Goal: Task Accomplishment & Management: Complete application form

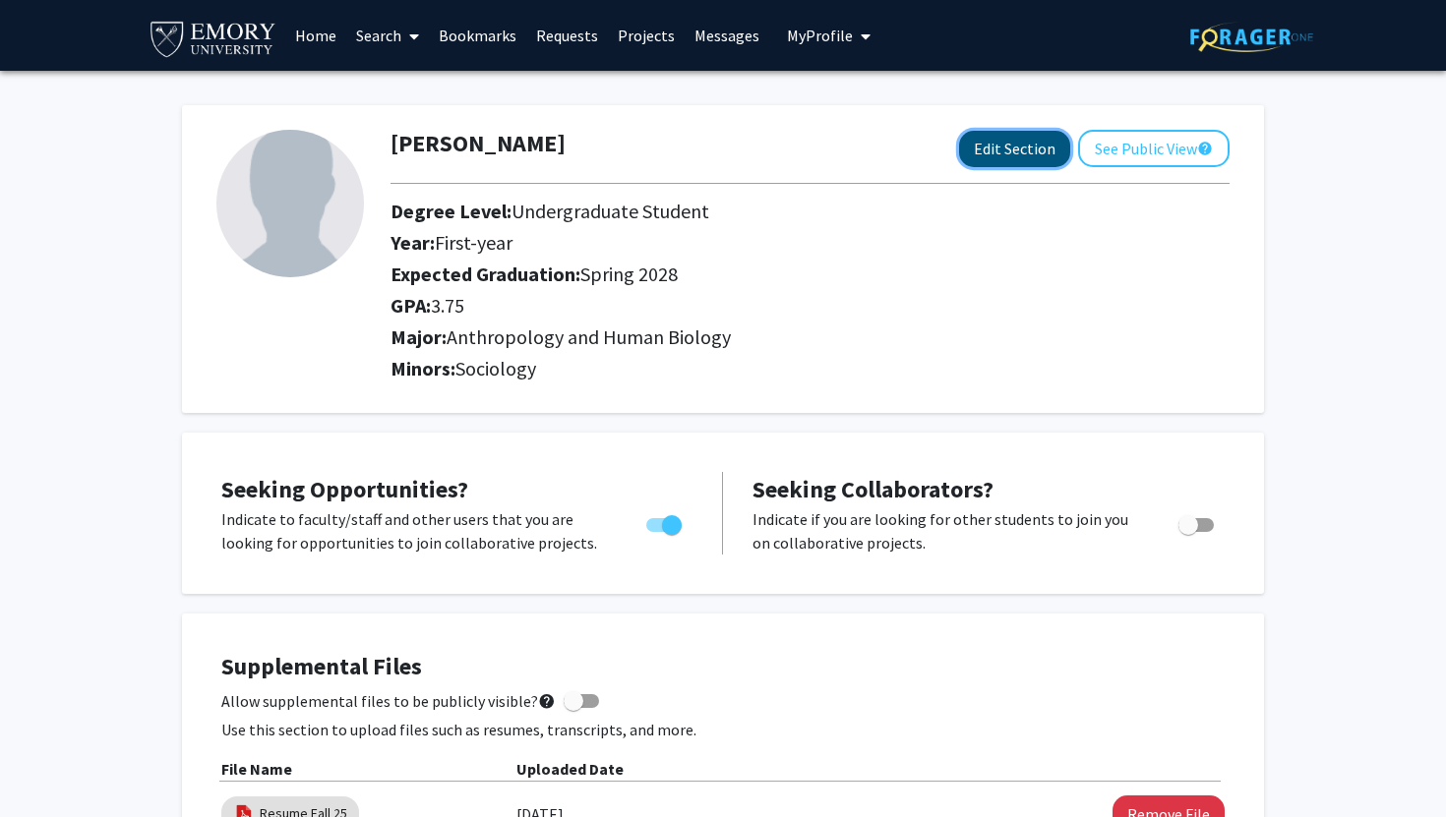
click at [1038, 135] on button "Edit Section" at bounding box center [1014, 149] width 111 height 36
select select "first-year"
select select "41: spring_2028"
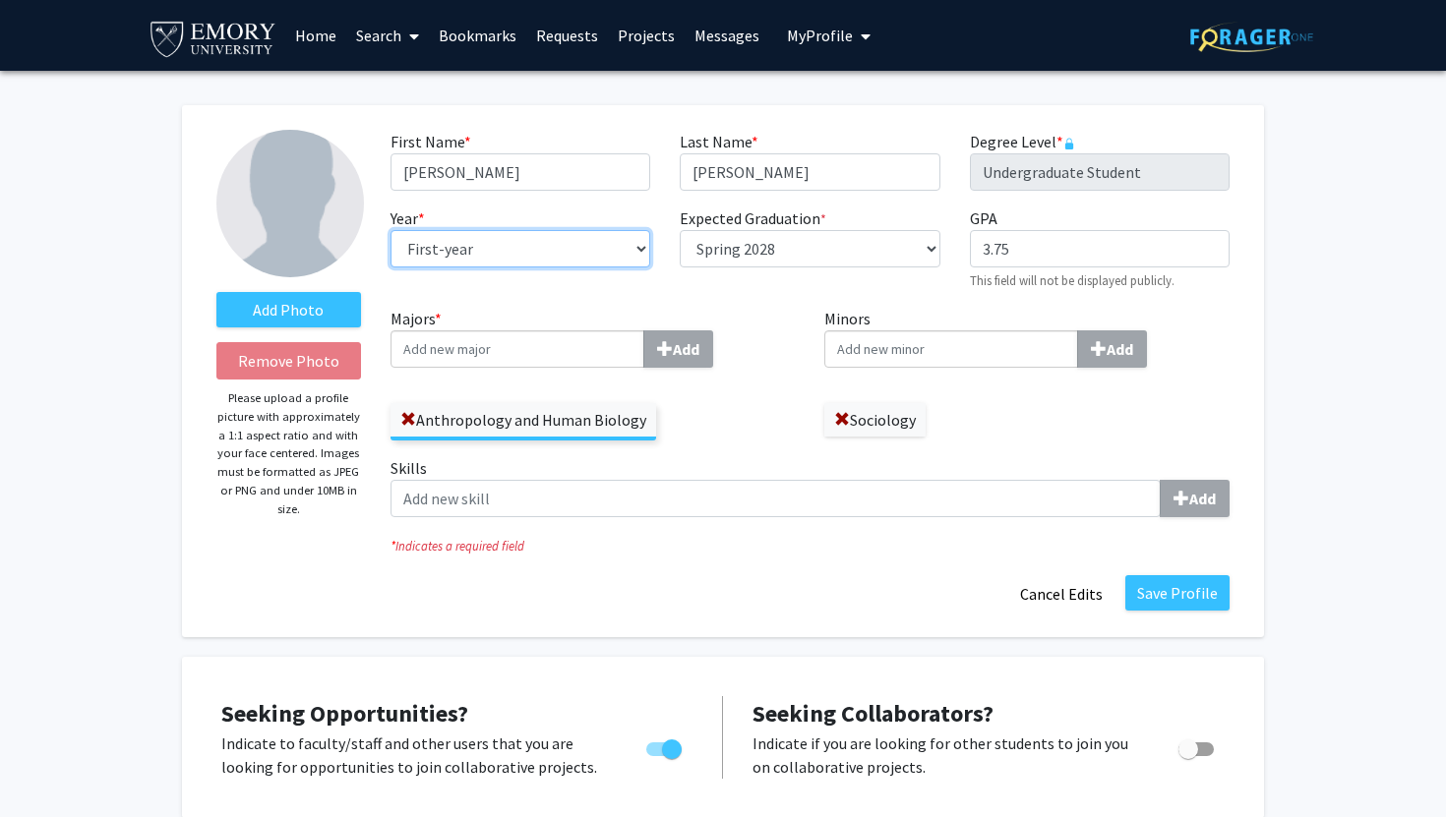
click at [632, 251] on select "--- First-year Sophomore Junior Senior Postbaccalaureate Certificate" at bounding box center [520, 248] width 260 height 37
select select "sophomore"
click at [390, 230] on select "--- First-year Sophomore Junior Senior Postbaccalaureate Certificate" at bounding box center [520, 248] width 260 height 37
click at [1174, 581] on button "Save Profile" at bounding box center [1177, 592] width 104 height 35
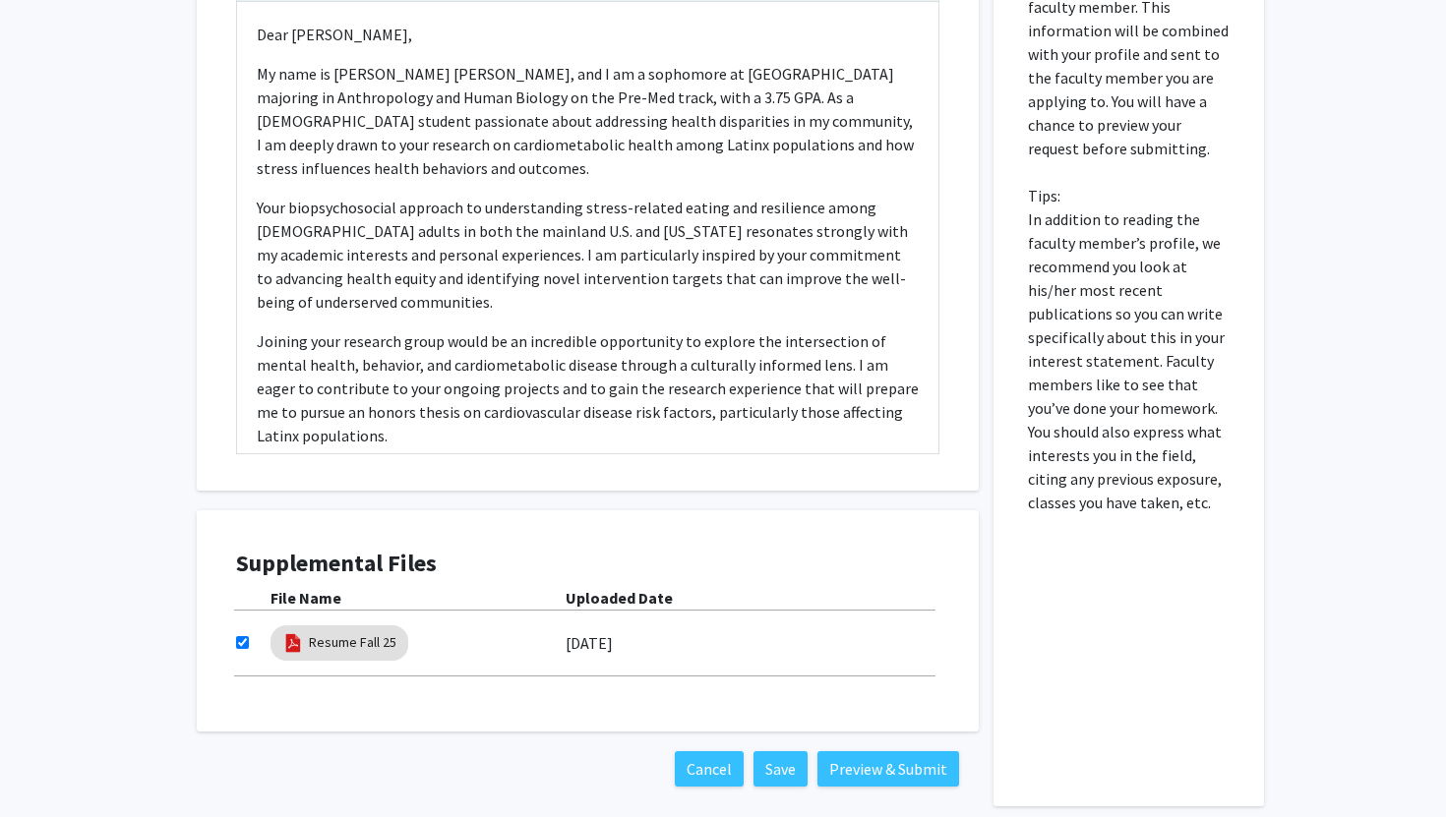
scroll to position [696, 0]
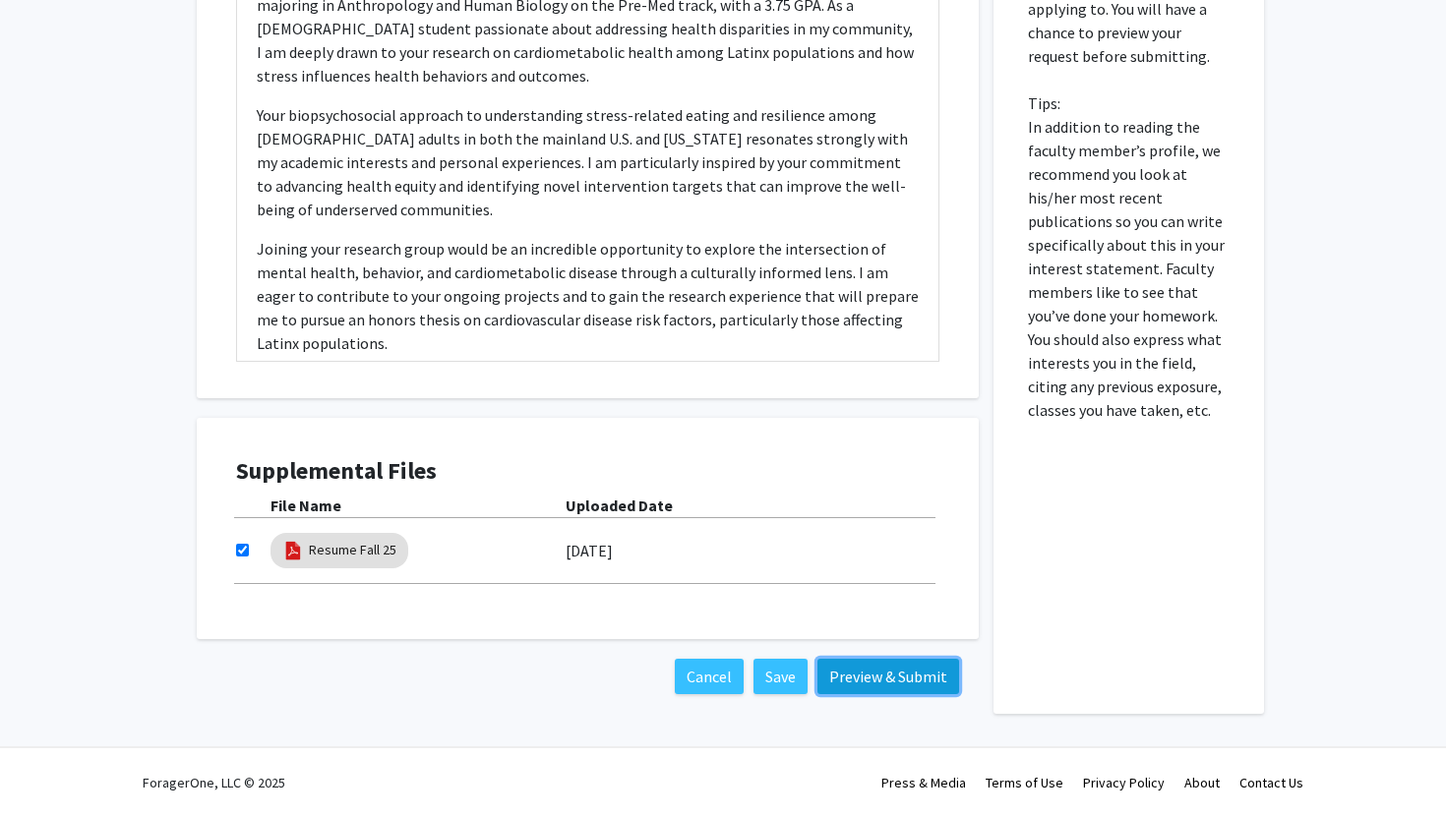
click at [861, 678] on button "Preview & Submit" at bounding box center [888, 676] width 142 height 35
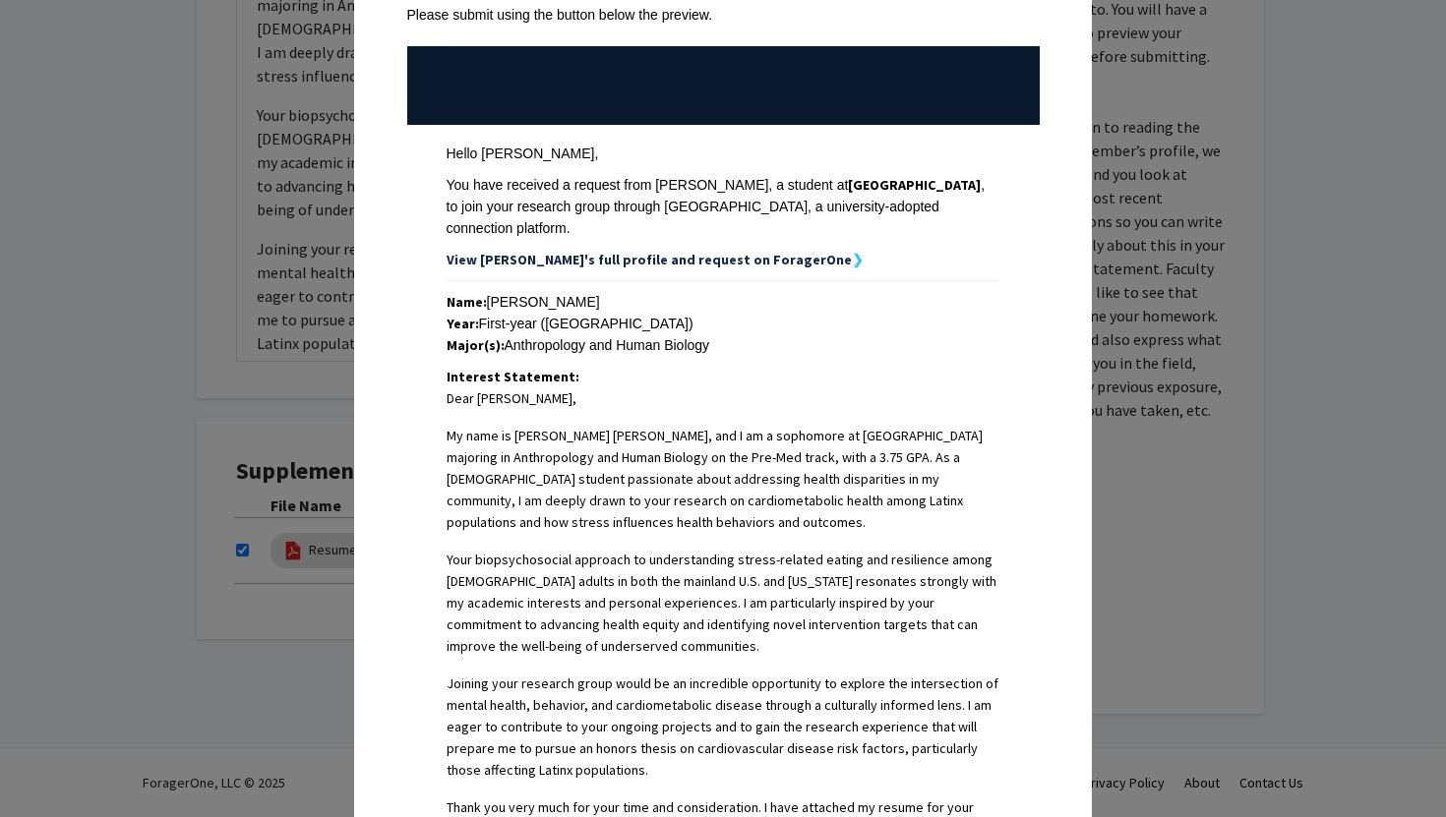
scroll to position [0, 0]
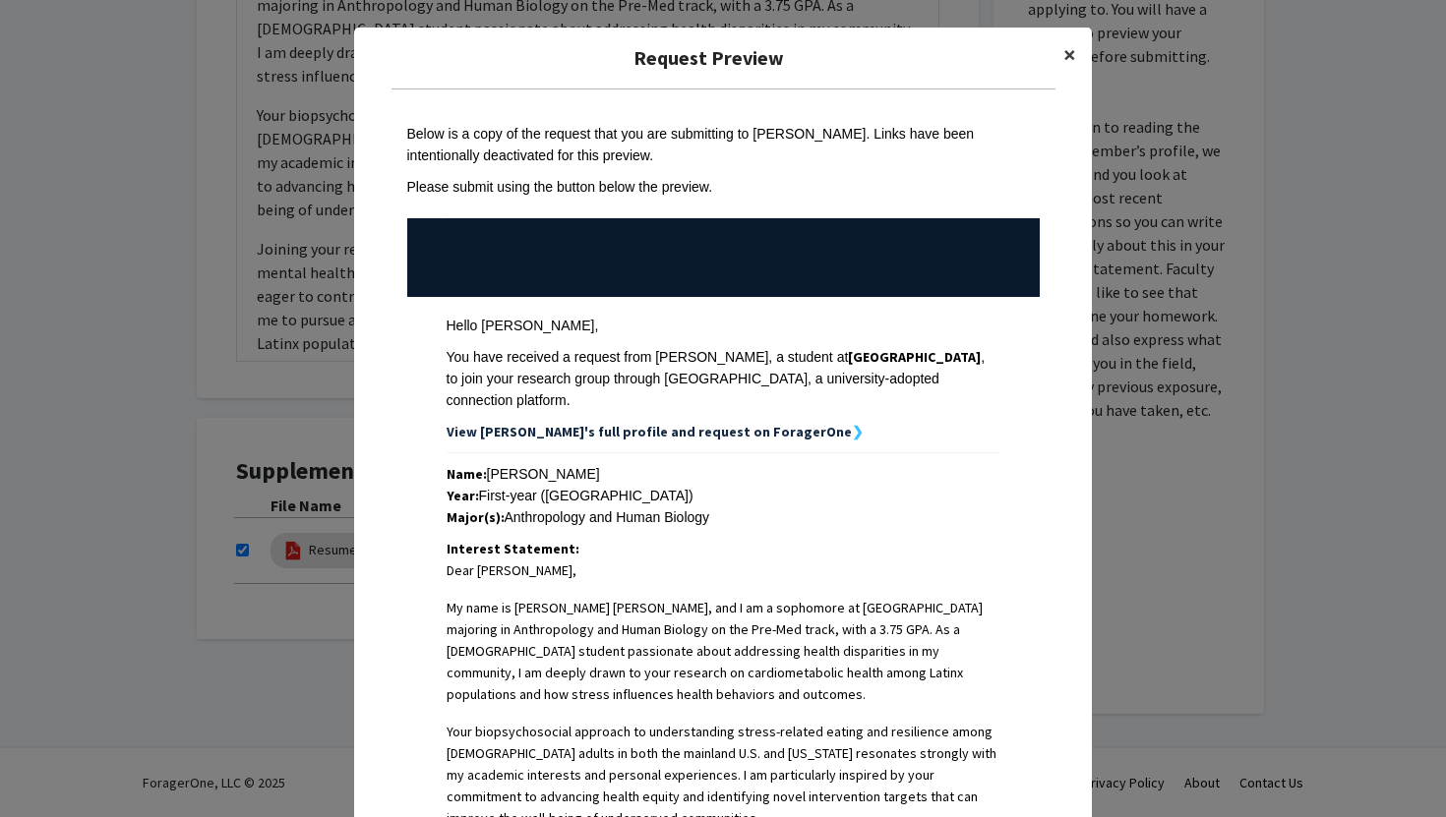
click at [1064, 46] on span "×" at bounding box center [1069, 54] width 13 height 30
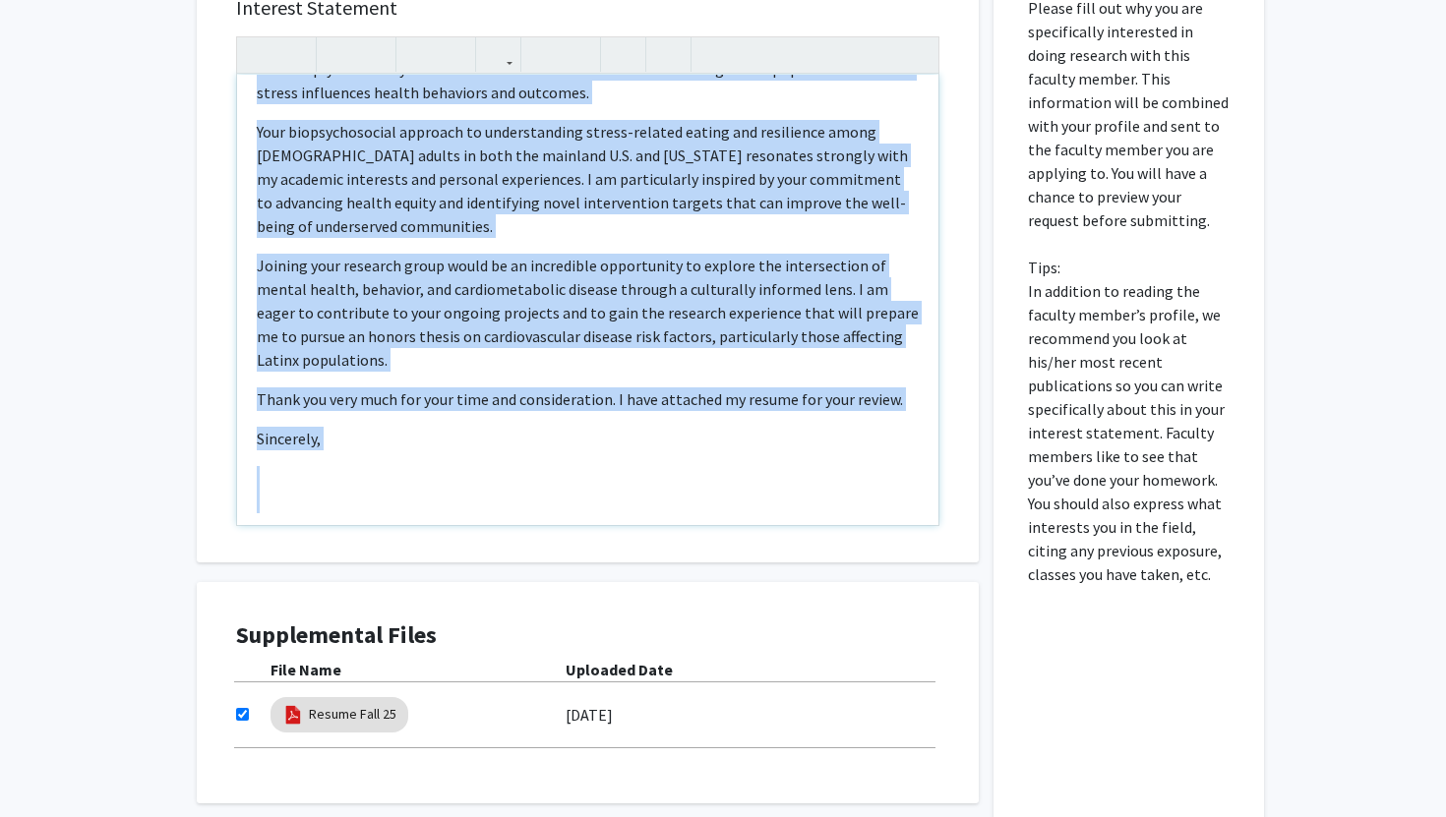
scroll to position [599, 0]
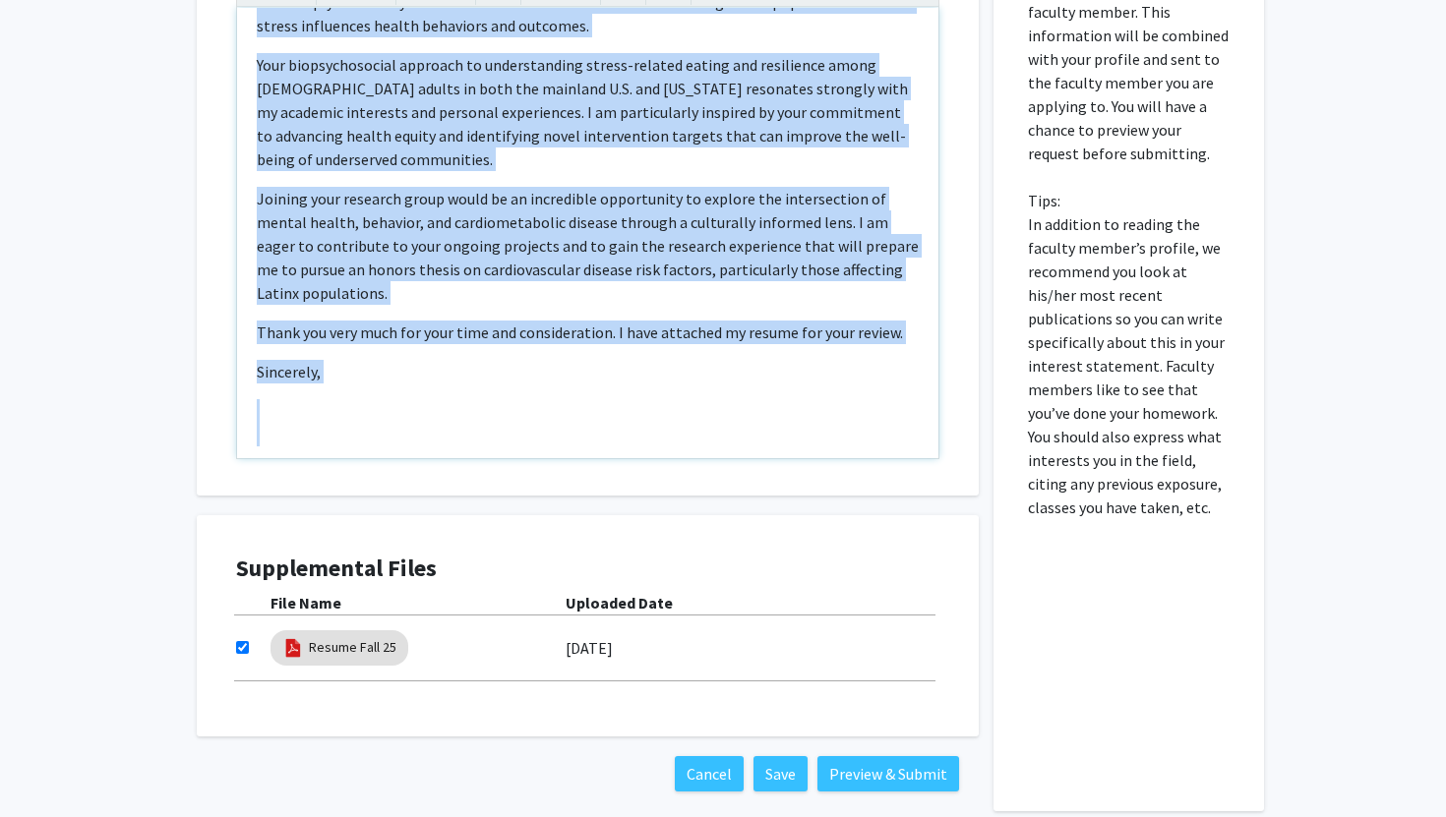
drag, startPoint x: 258, startPoint y: 304, endPoint x: 568, endPoint y: 525, distance: 381.5
click at [568, 525] on div "Interest Statement Dear [PERSON_NAME], My name is [PERSON_NAME] [PERSON_NAME], …" at bounding box center [587, 351] width 811 height 922
copy div "Lore Ip. Dolor-Sitame, Co adip el Seddo Eius Tempo, inc U la e doloremag al Eni…"
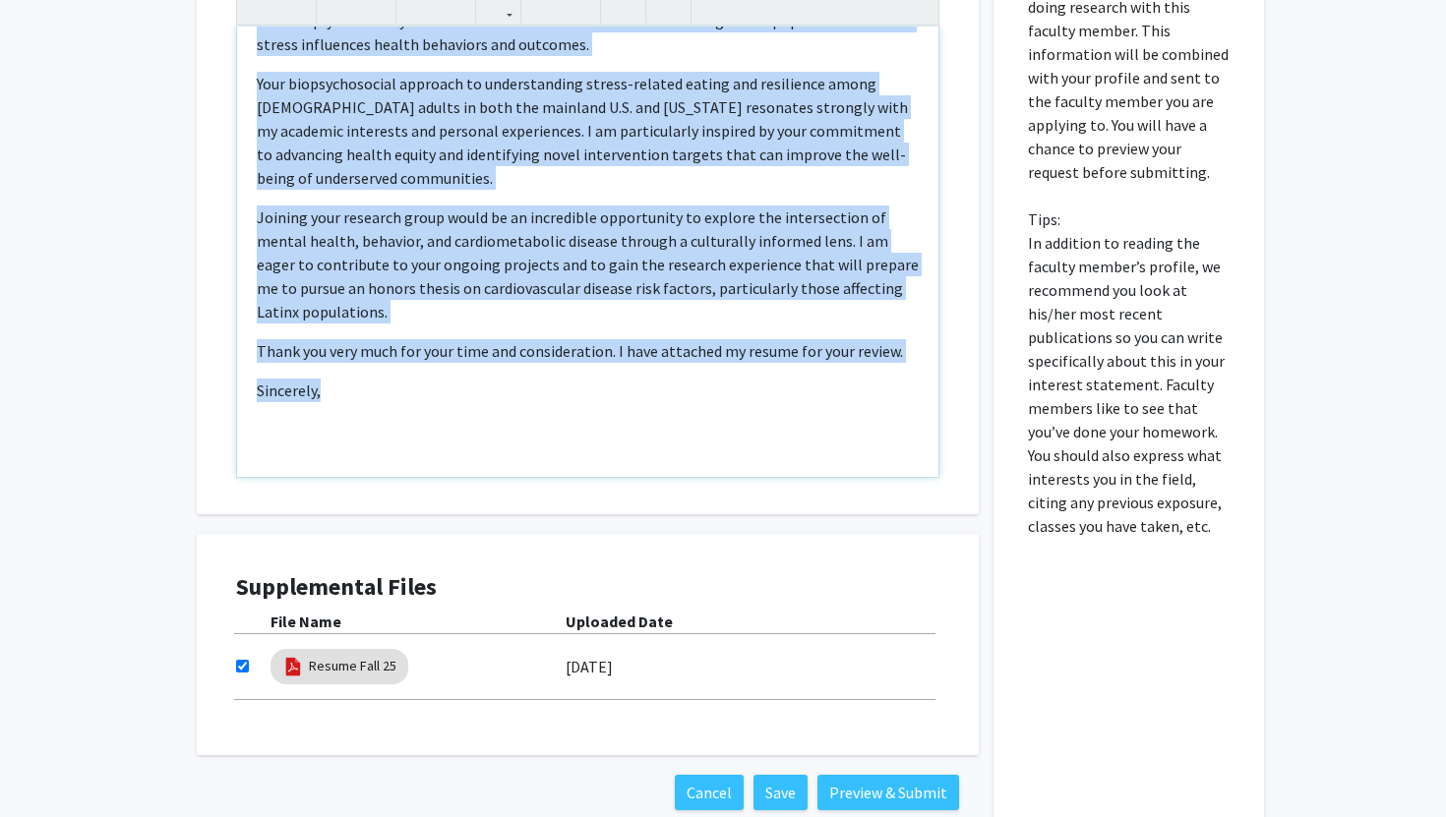
scroll to position [579, 0]
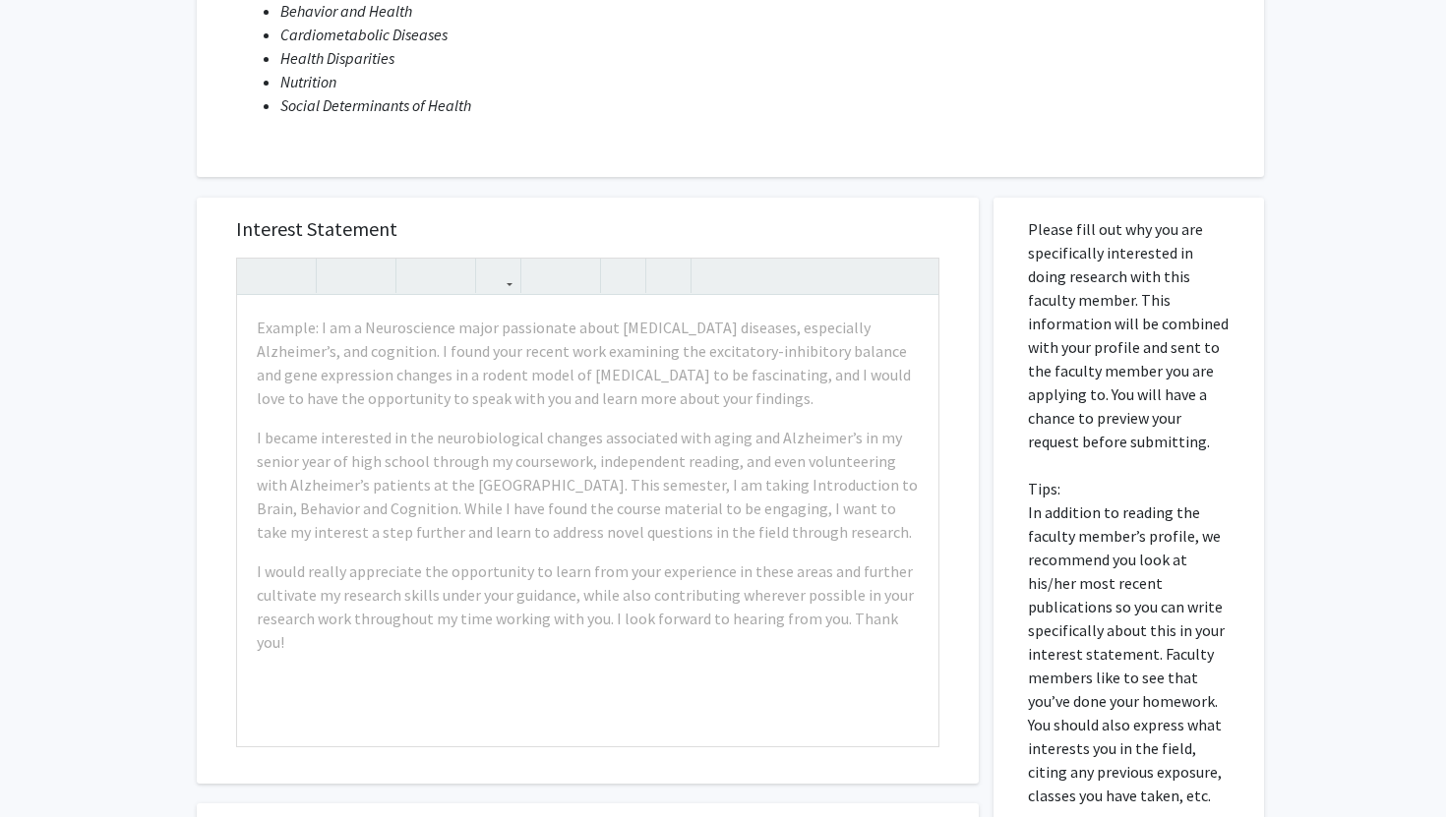
scroll to position [454, 0]
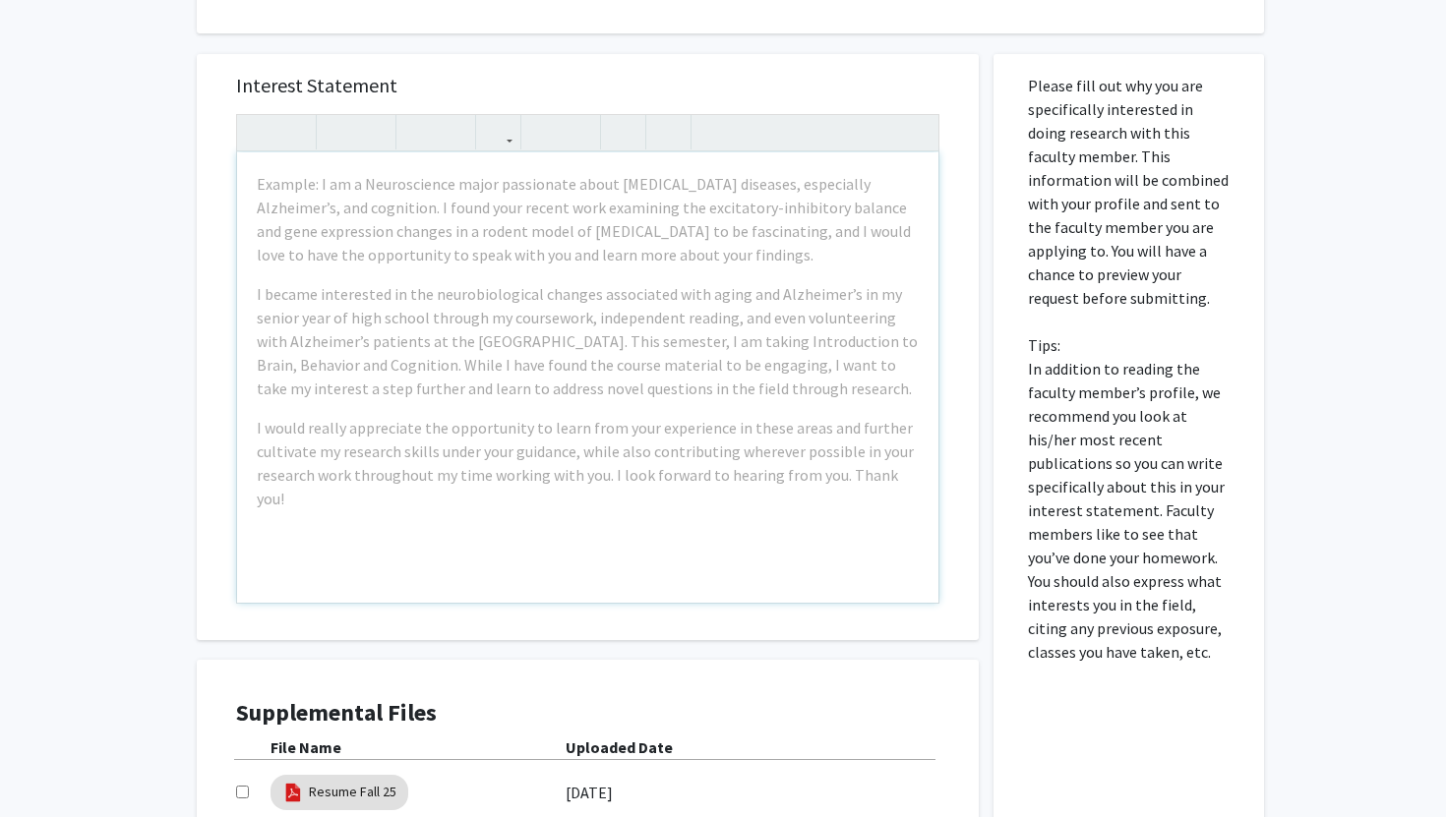
click at [675, 404] on div "Example: I am a Neuroscience major passionate about neurodegenerative diseases,…" at bounding box center [587, 377] width 701 height 450
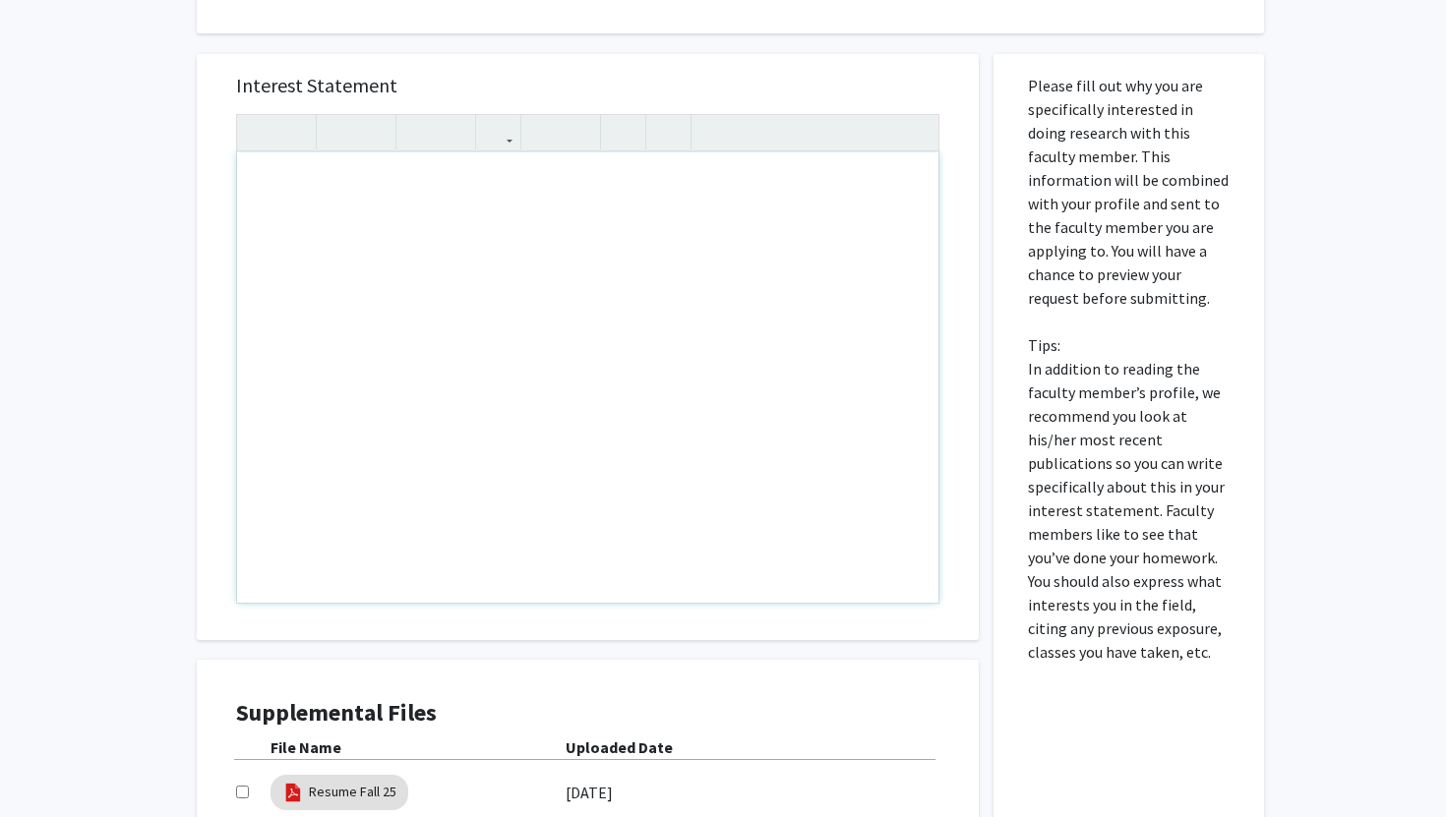
paste div "Note to users with screen readers: Please press Alt+0 or Option+0 to deactivate…"
type textarea "<p>Dear Dr. López-Cepero,</p><br><p>My name is Maria Jose Silva, and I am a sop…"
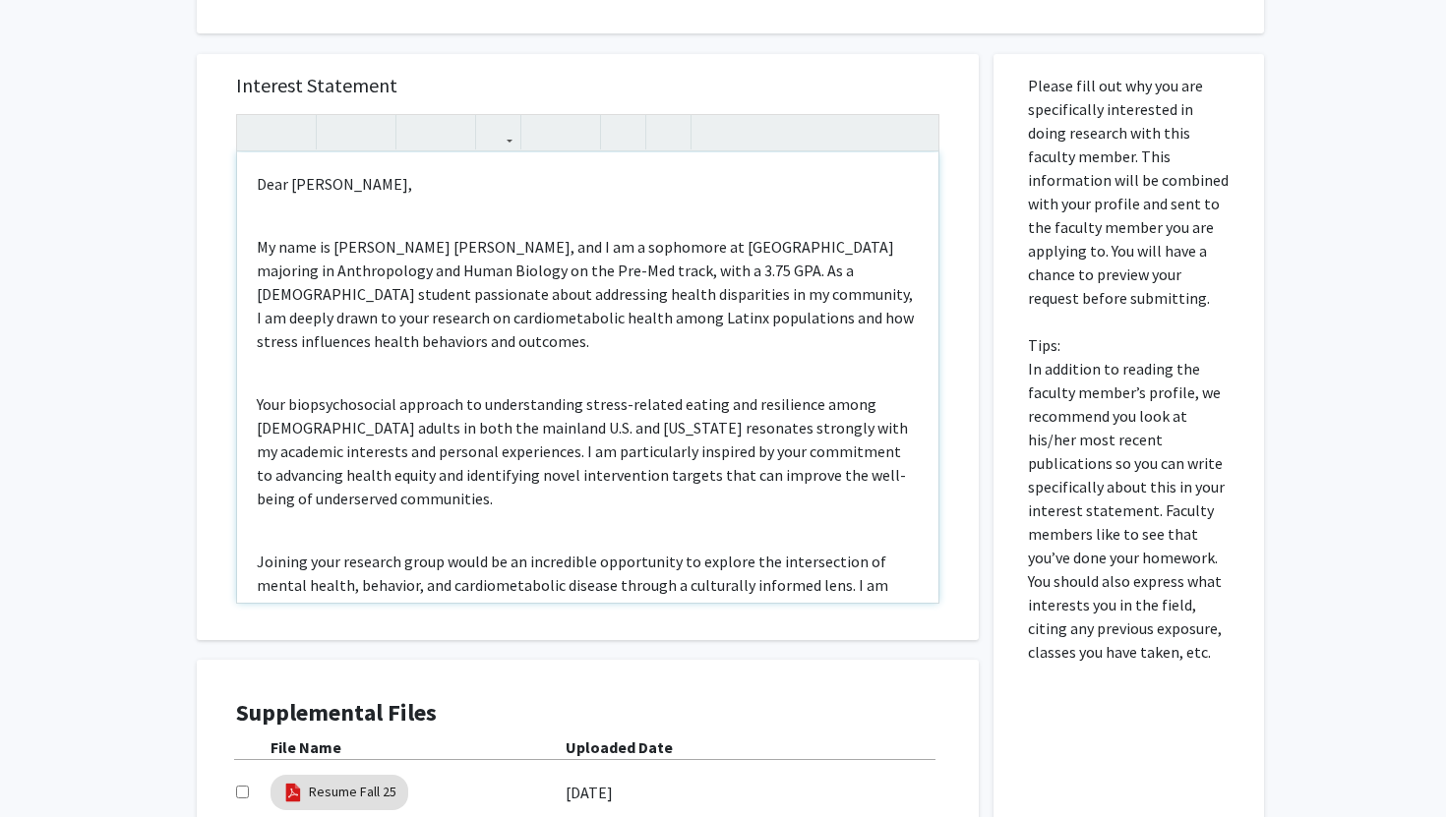
scroll to position [289, 0]
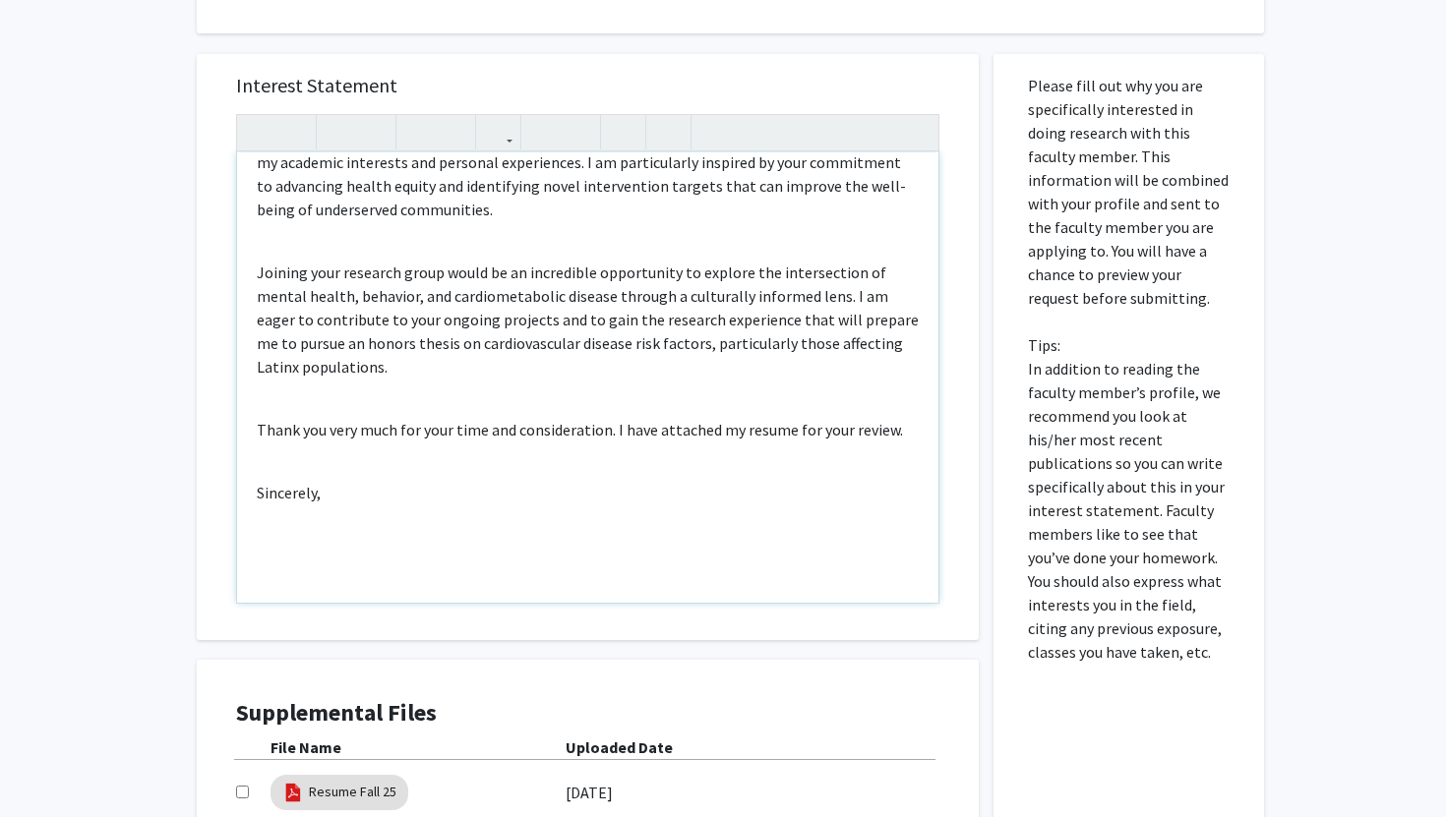
click at [304, 481] on p "Sincerely," at bounding box center [588, 493] width 662 height 24
click at [271, 486] on div "Dear [PERSON_NAME], My name is [PERSON_NAME] [PERSON_NAME], and I am a sophomor…" at bounding box center [587, 377] width 701 height 450
type textarea "<p>Dear Dr. López-Cepero,</p><br><p>My name is Maria Jose Silva, and I am a sop…"
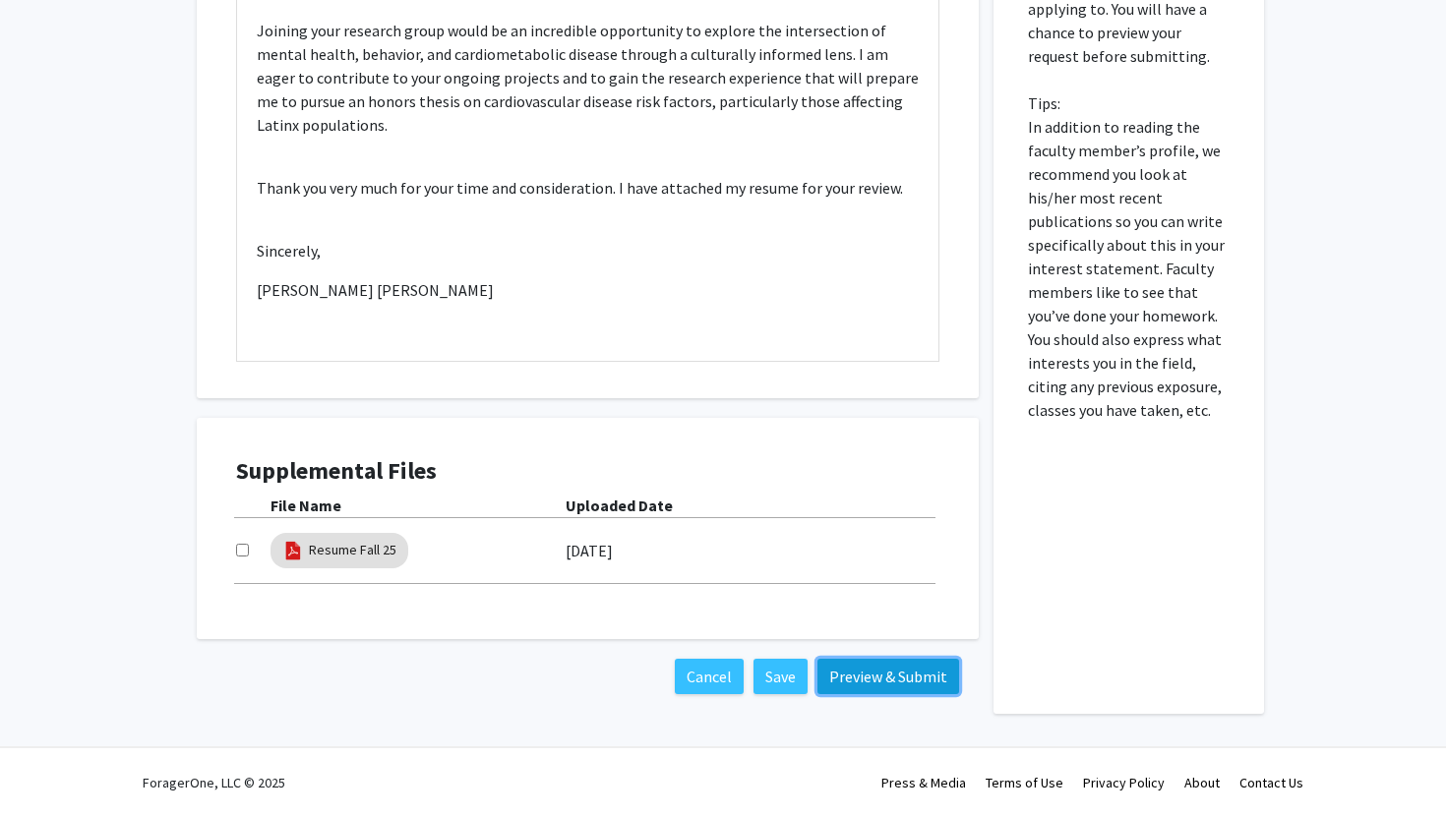
click at [859, 681] on button "Preview & Submit" at bounding box center [888, 676] width 142 height 35
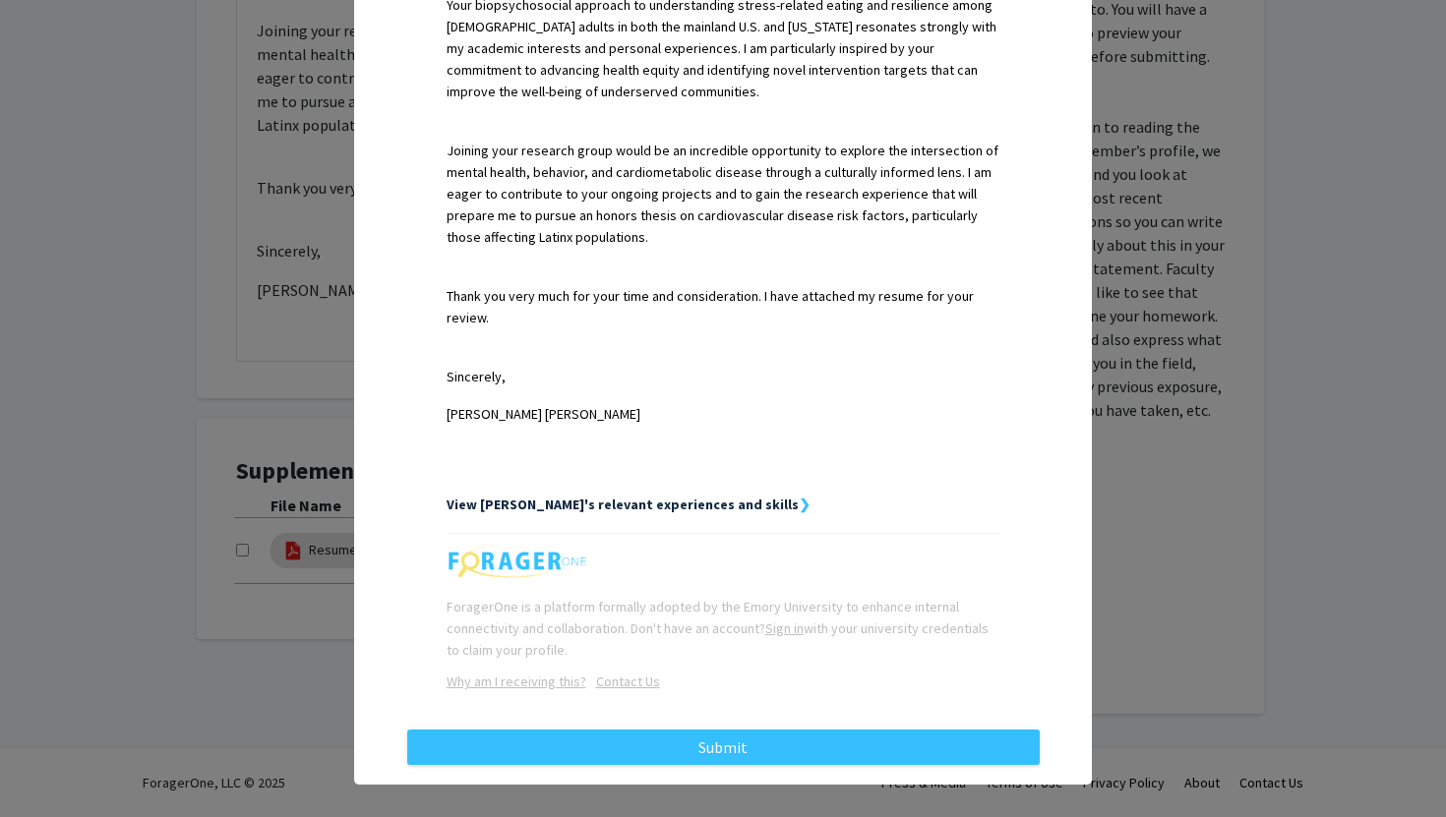
scroll to position [772, 0]
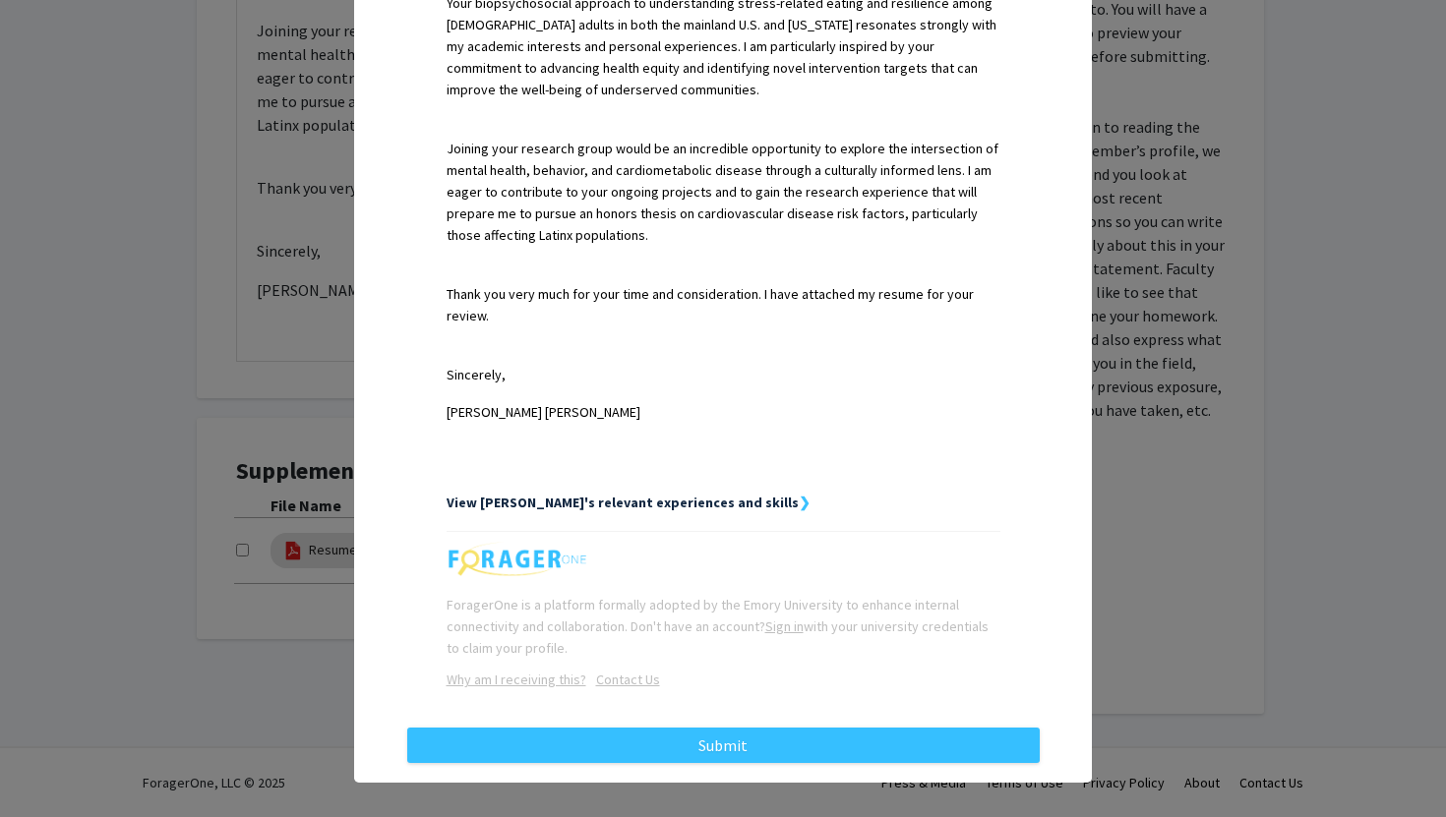
click at [703, 494] on strong "View [PERSON_NAME]'s relevant experiences and skills" at bounding box center [622, 503] width 352 height 18
click at [711, 494] on strong "View [PERSON_NAME]'s relevant experiences and skills" at bounding box center [622, 503] width 352 height 18
click at [799, 494] on strong "❯" at bounding box center [805, 503] width 12 height 18
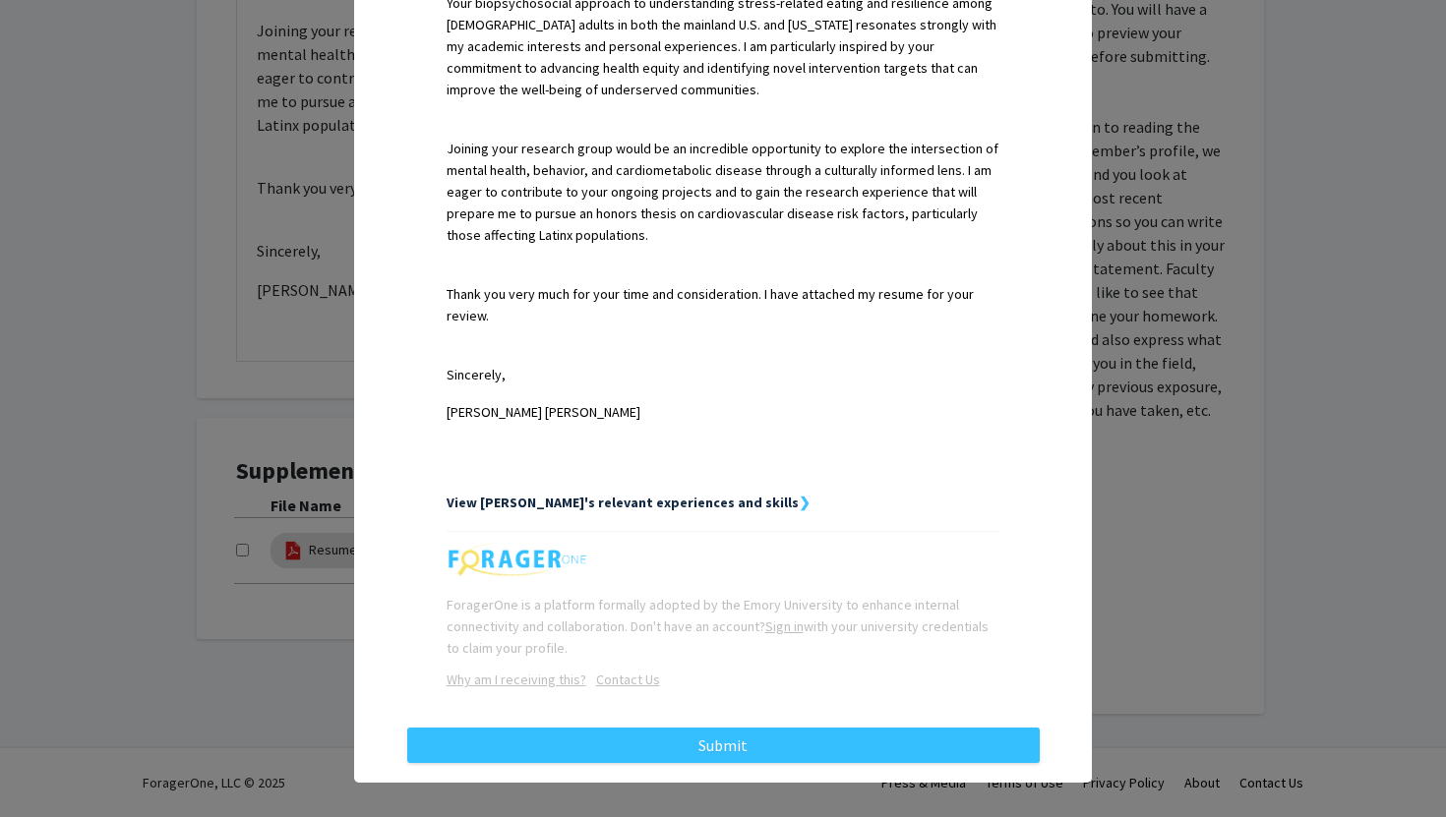
click at [724, 492] on div "View Maria's relevant experiences and skills ❯" at bounding box center [723, 503] width 554 height 22
click at [708, 494] on strong "View [PERSON_NAME]'s relevant experiences and skills" at bounding box center [622, 503] width 352 height 18
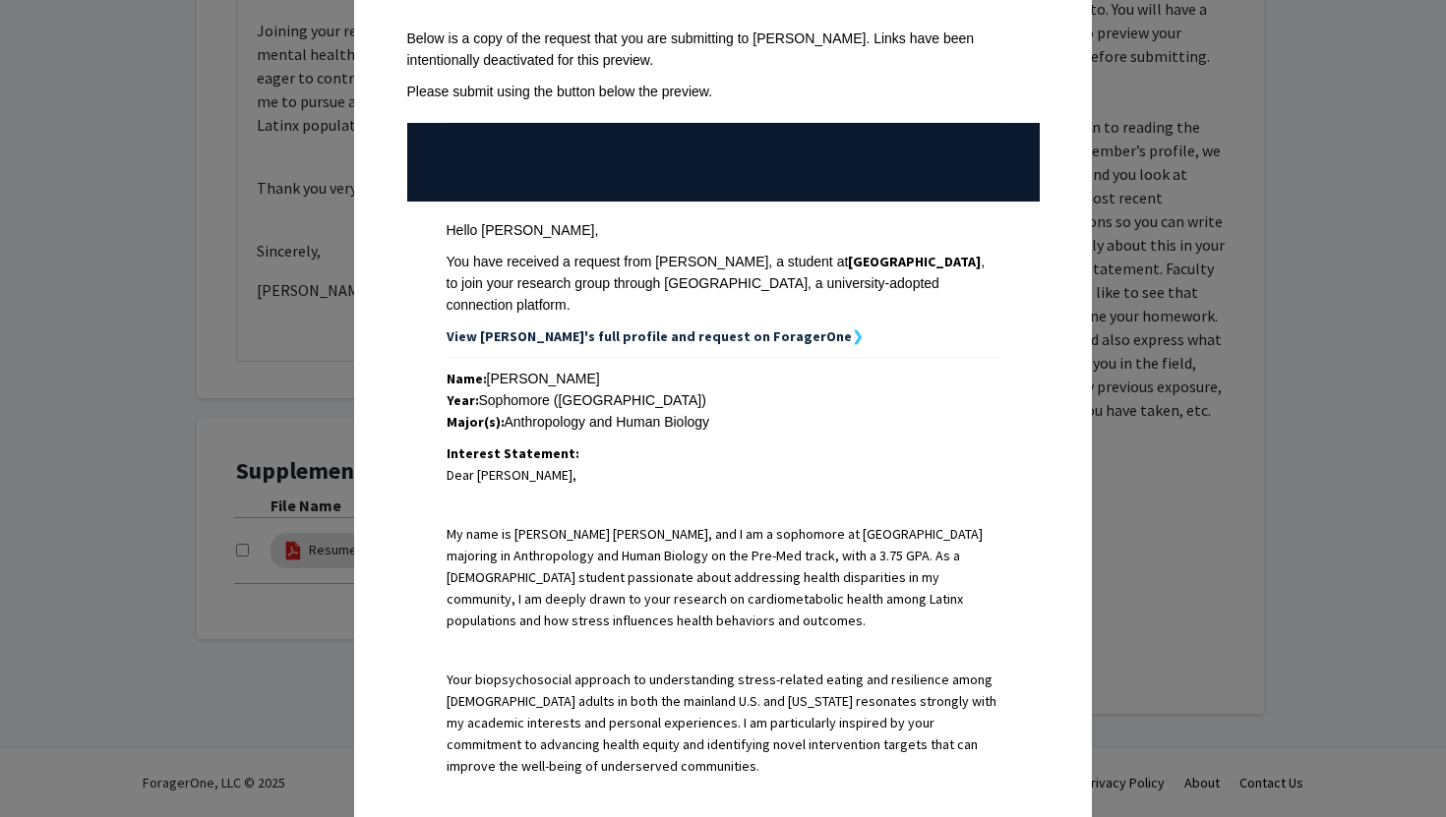
scroll to position [0, 0]
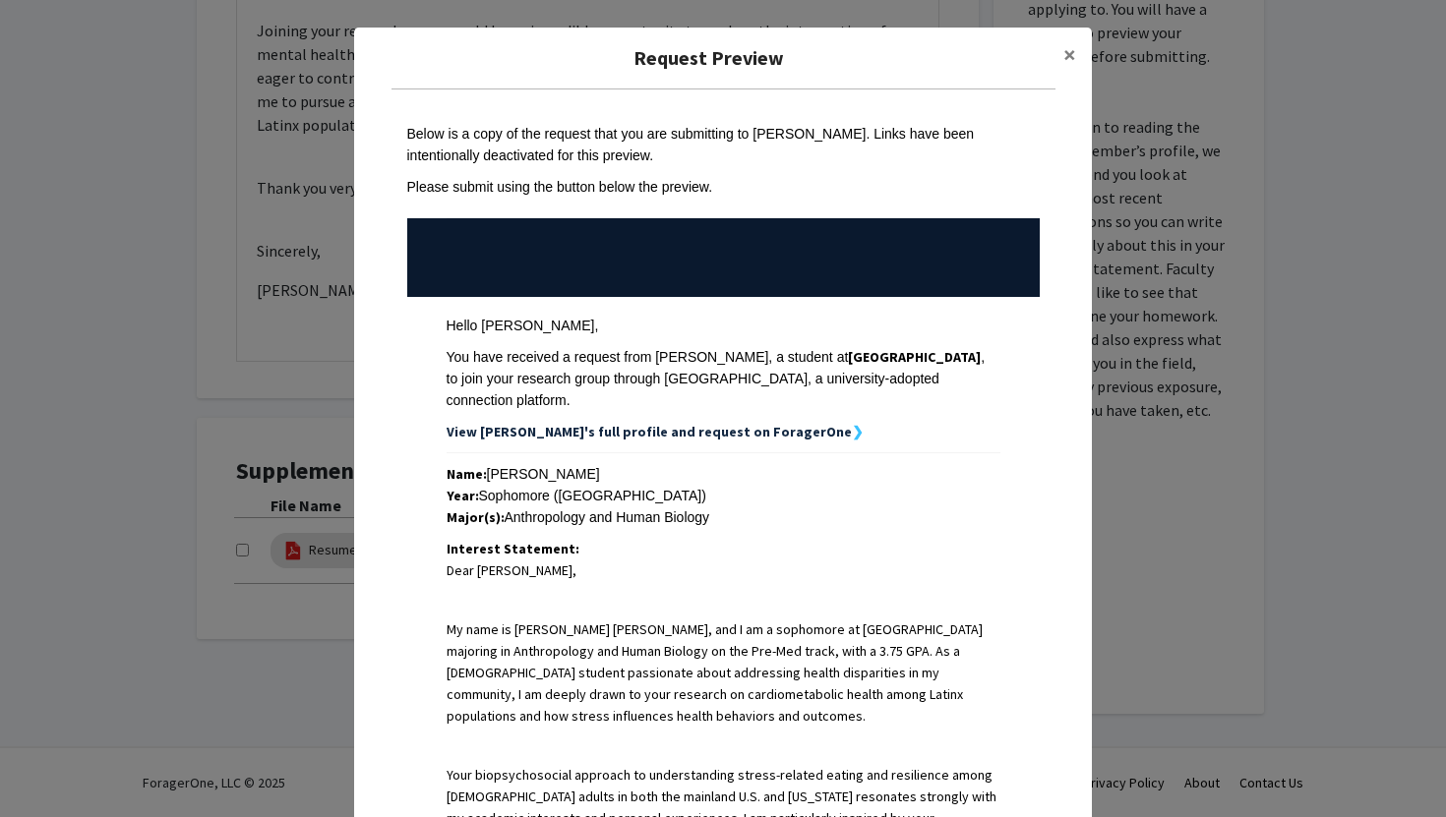
click at [852, 423] on strong "❯" at bounding box center [858, 432] width 12 height 18
click at [1059, 57] on button "×" at bounding box center [1069, 55] width 44 height 55
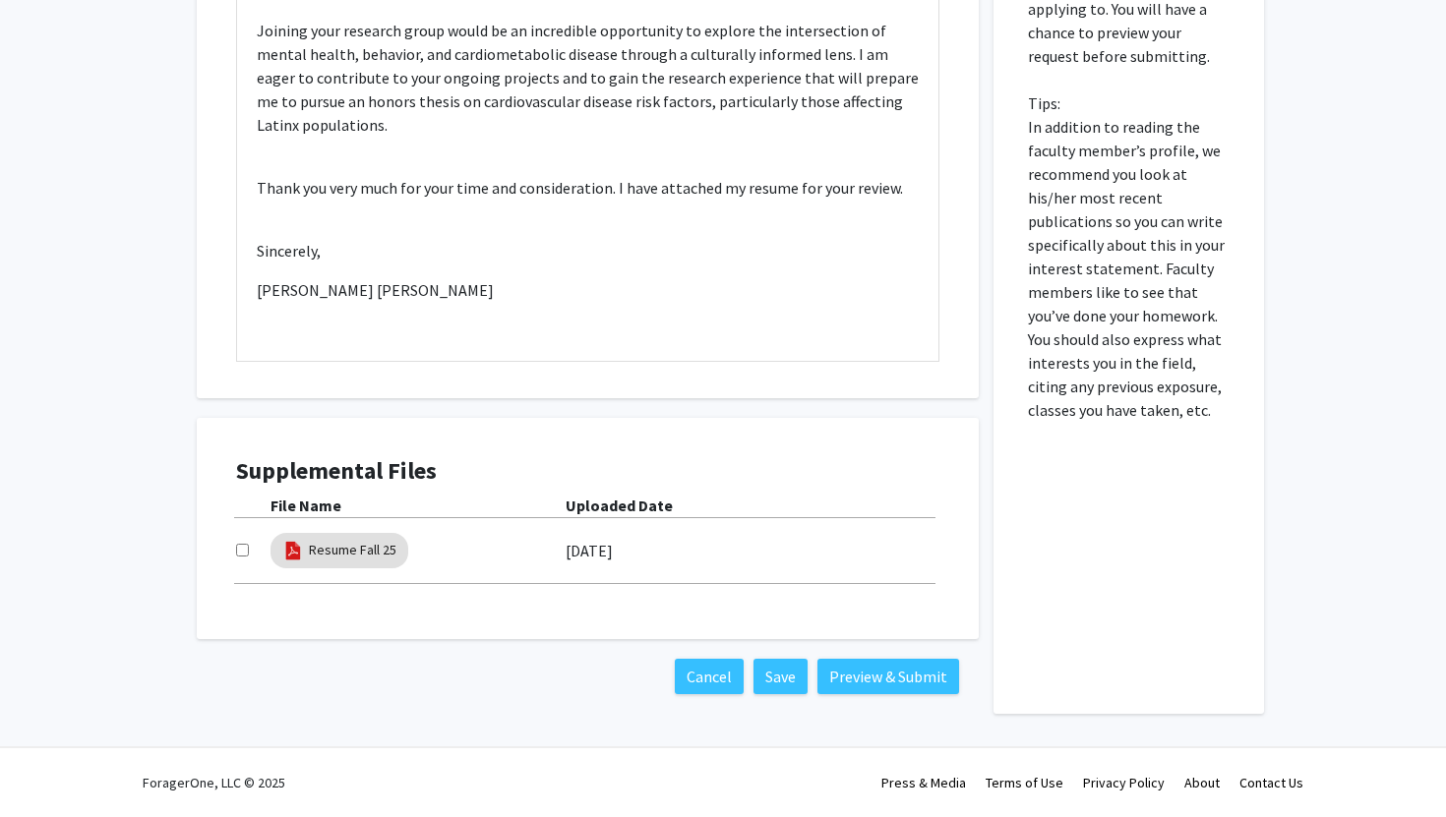
click at [246, 550] on input "checkbox" at bounding box center [242, 550] width 13 height 13
checkbox input "true"
click at [892, 682] on button "Preview & Submit" at bounding box center [888, 676] width 142 height 35
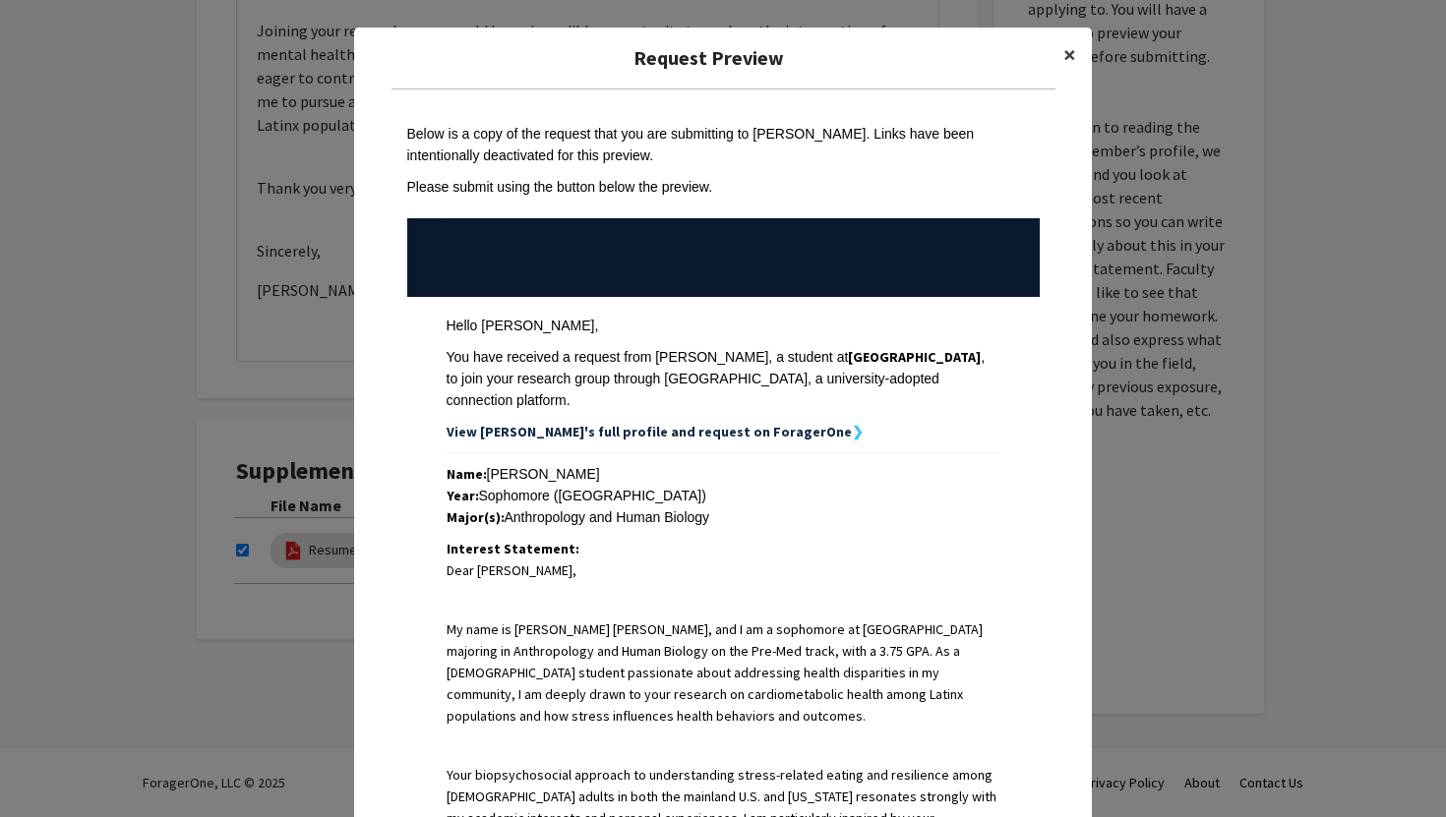
click at [1066, 42] on span "×" at bounding box center [1069, 54] width 13 height 30
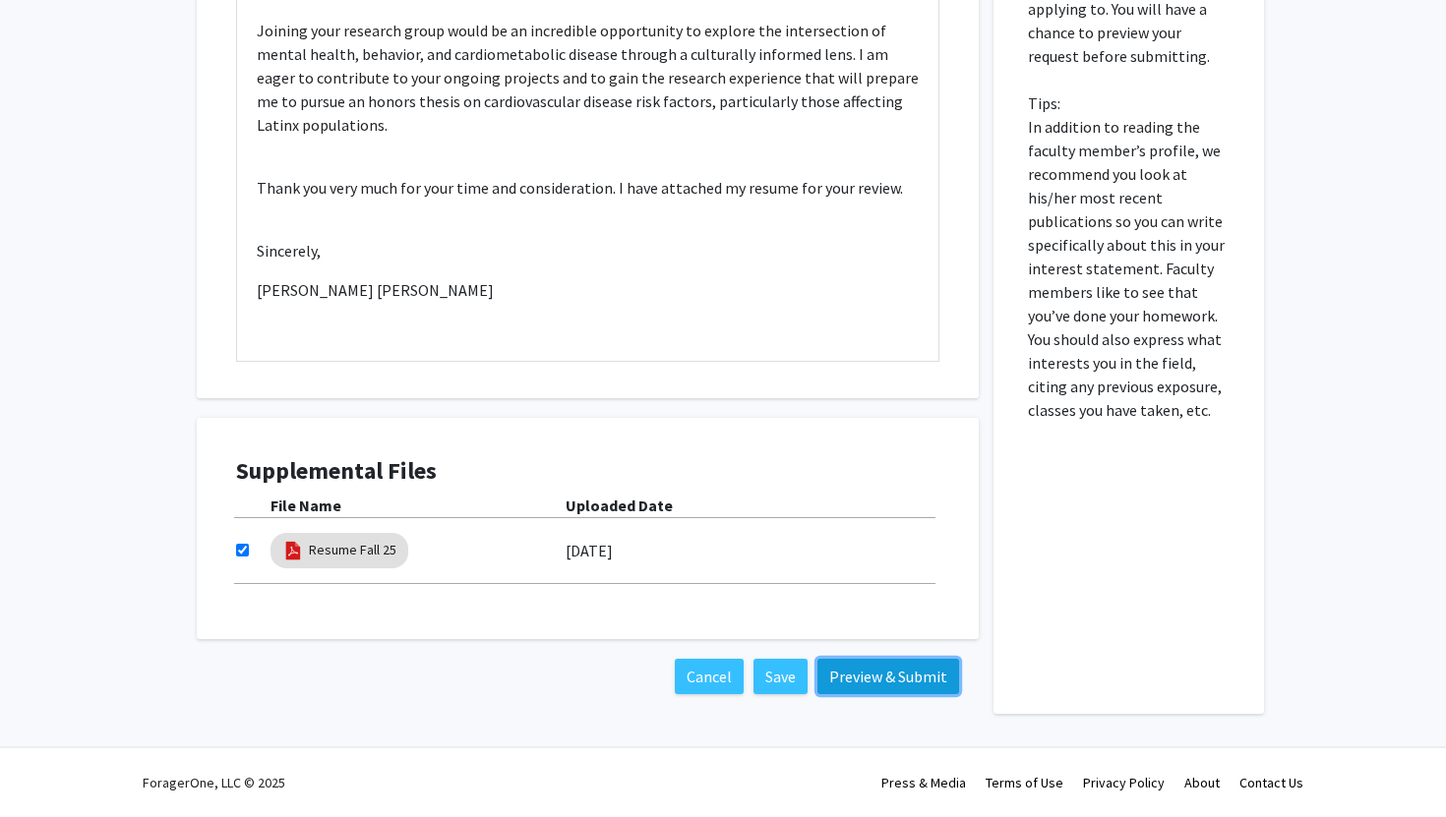
click at [870, 682] on button "Preview & Submit" at bounding box center [888, 676] width 142 height 35
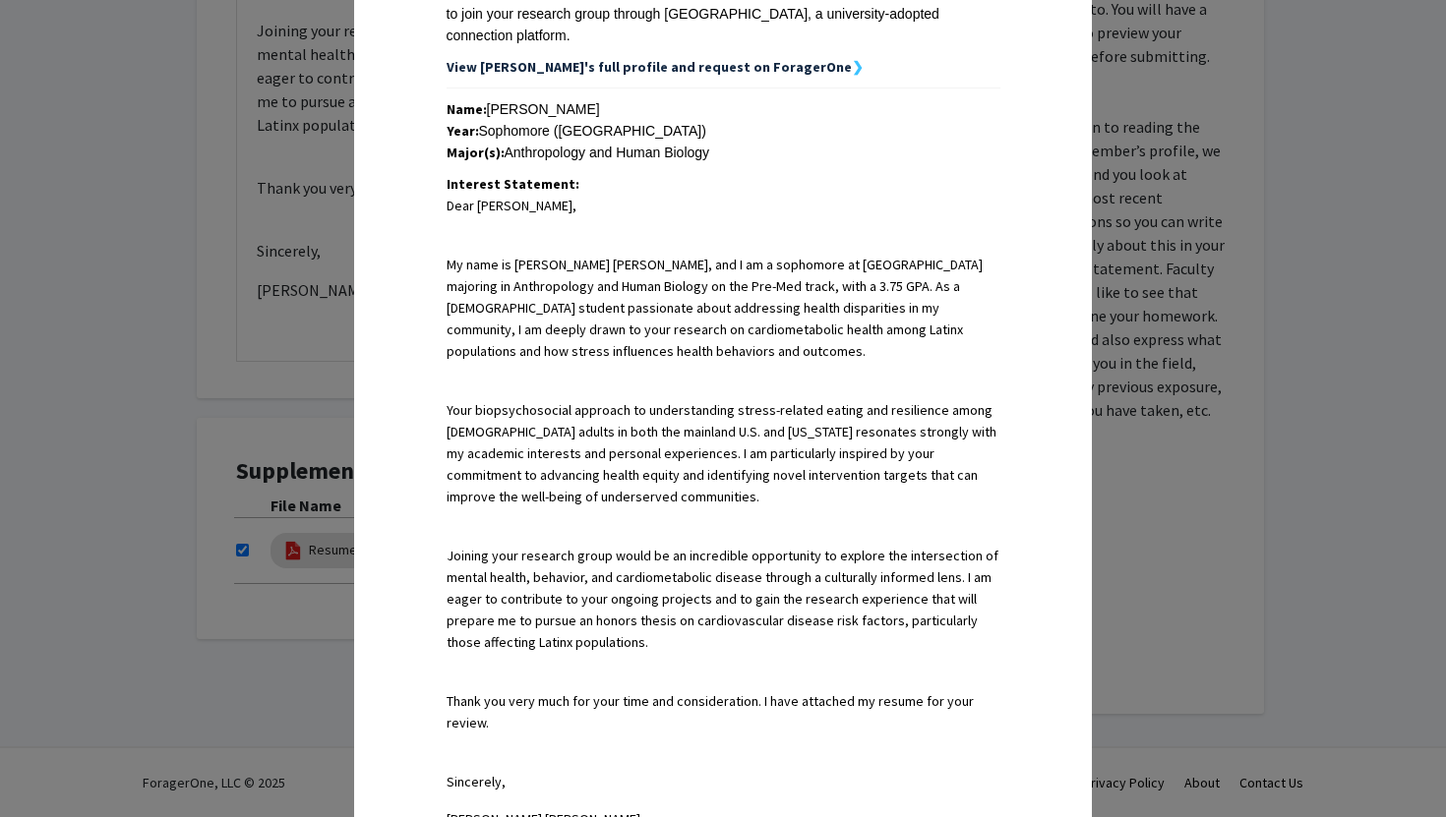
scroll to position [772, 0]
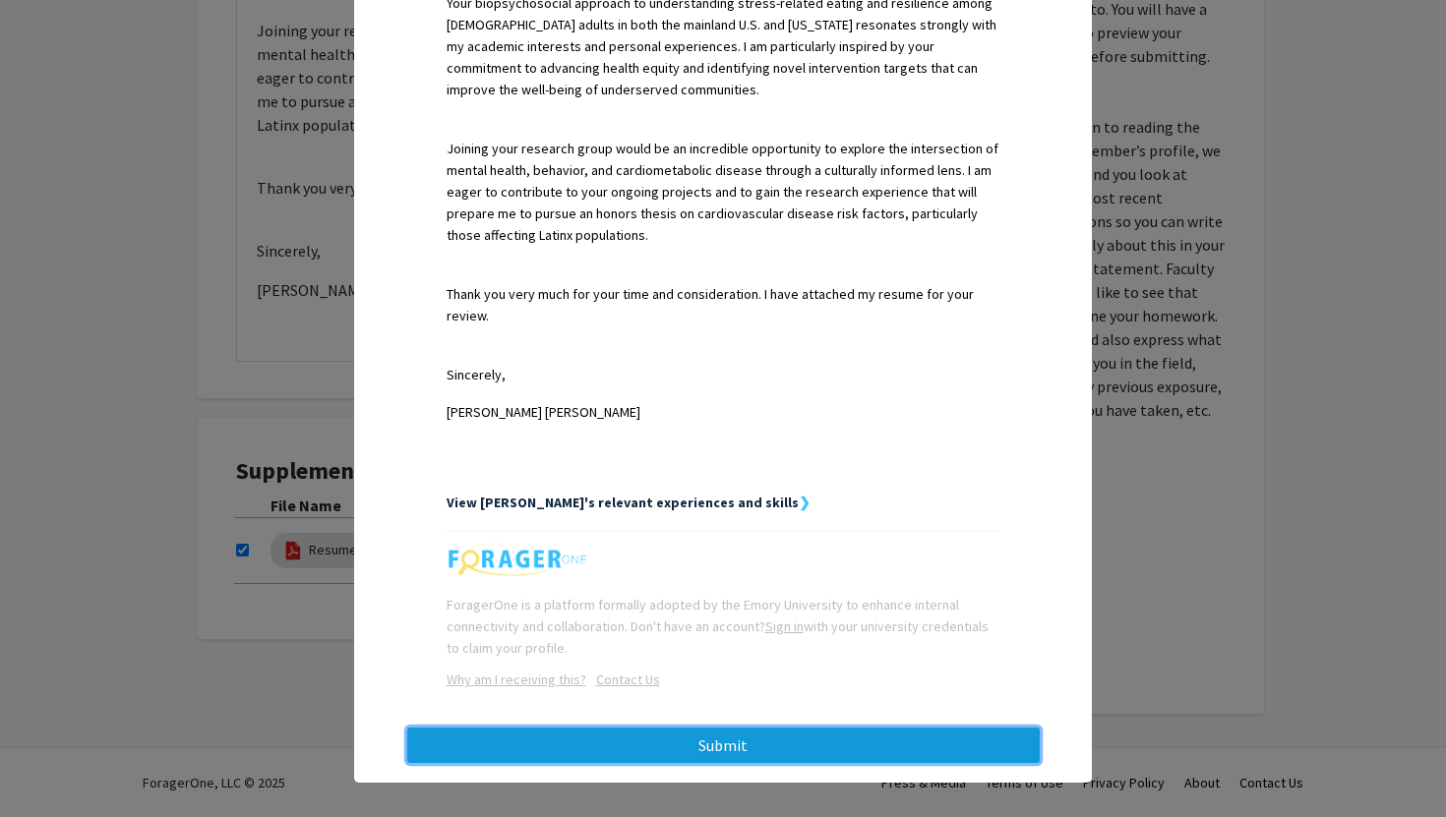
click at [730, 728] on button "Submit" at bounding box center [723, 745] width 632 height 35
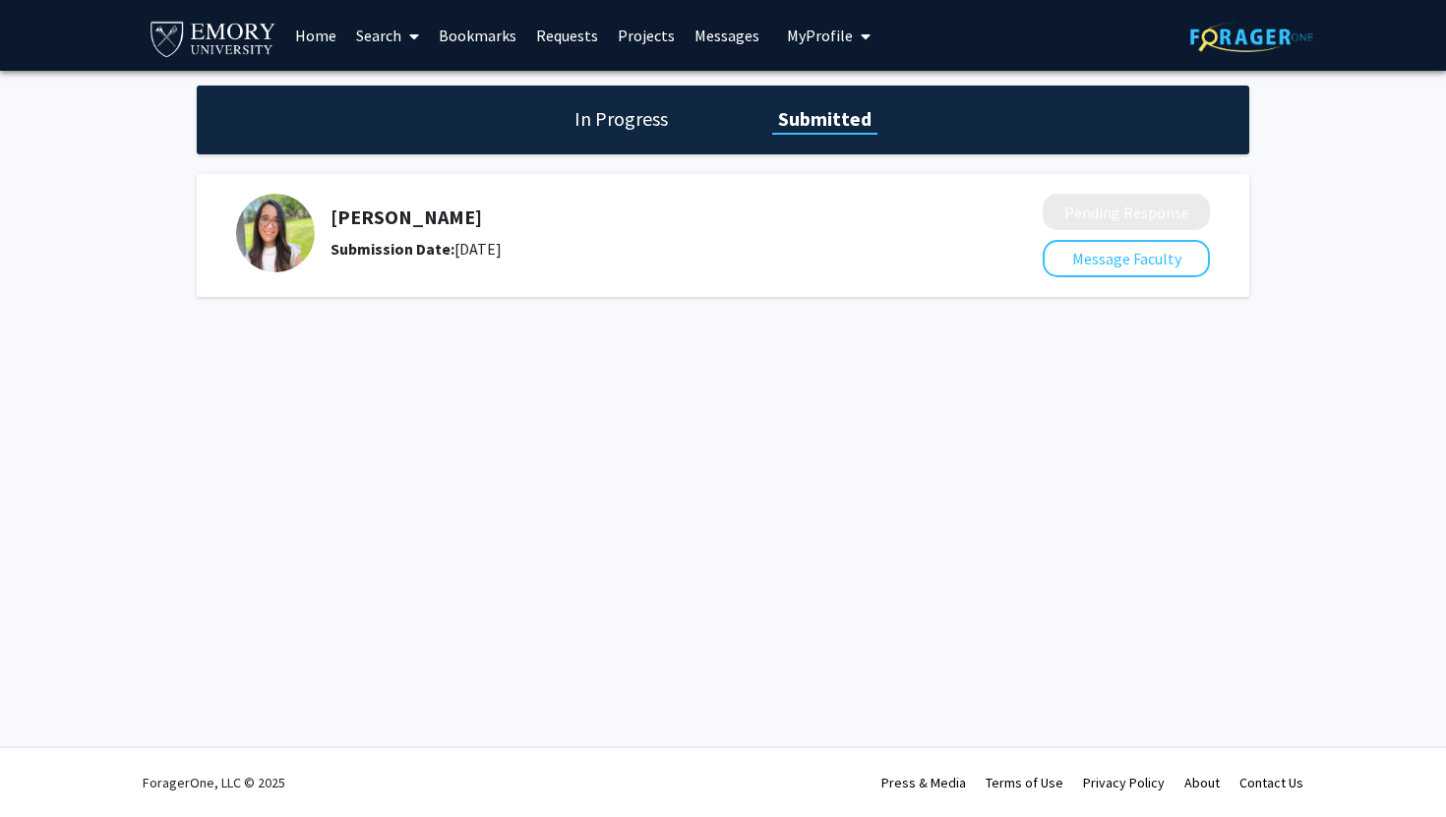
click at [677, 129] on div "In Progress Submitted" at bounding box center [723, 120] width 1052 height 69
click at [649, 126] on h1 "In Progress" at bounding box center [620, 119] width 105 height 28
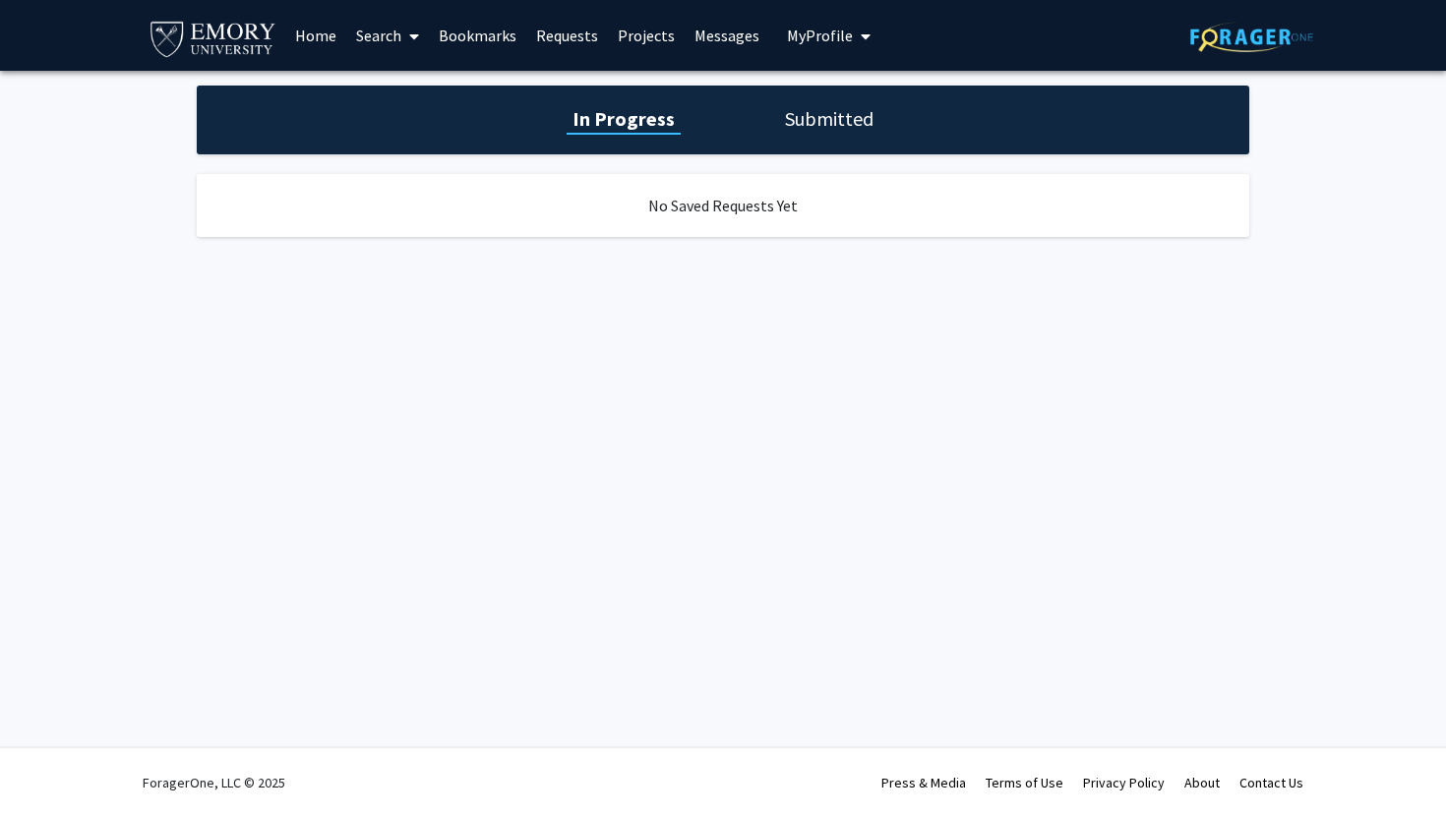
click at [818, 120] on h1 "Submitted" at bounding box center [829, 119] width 100 height 28
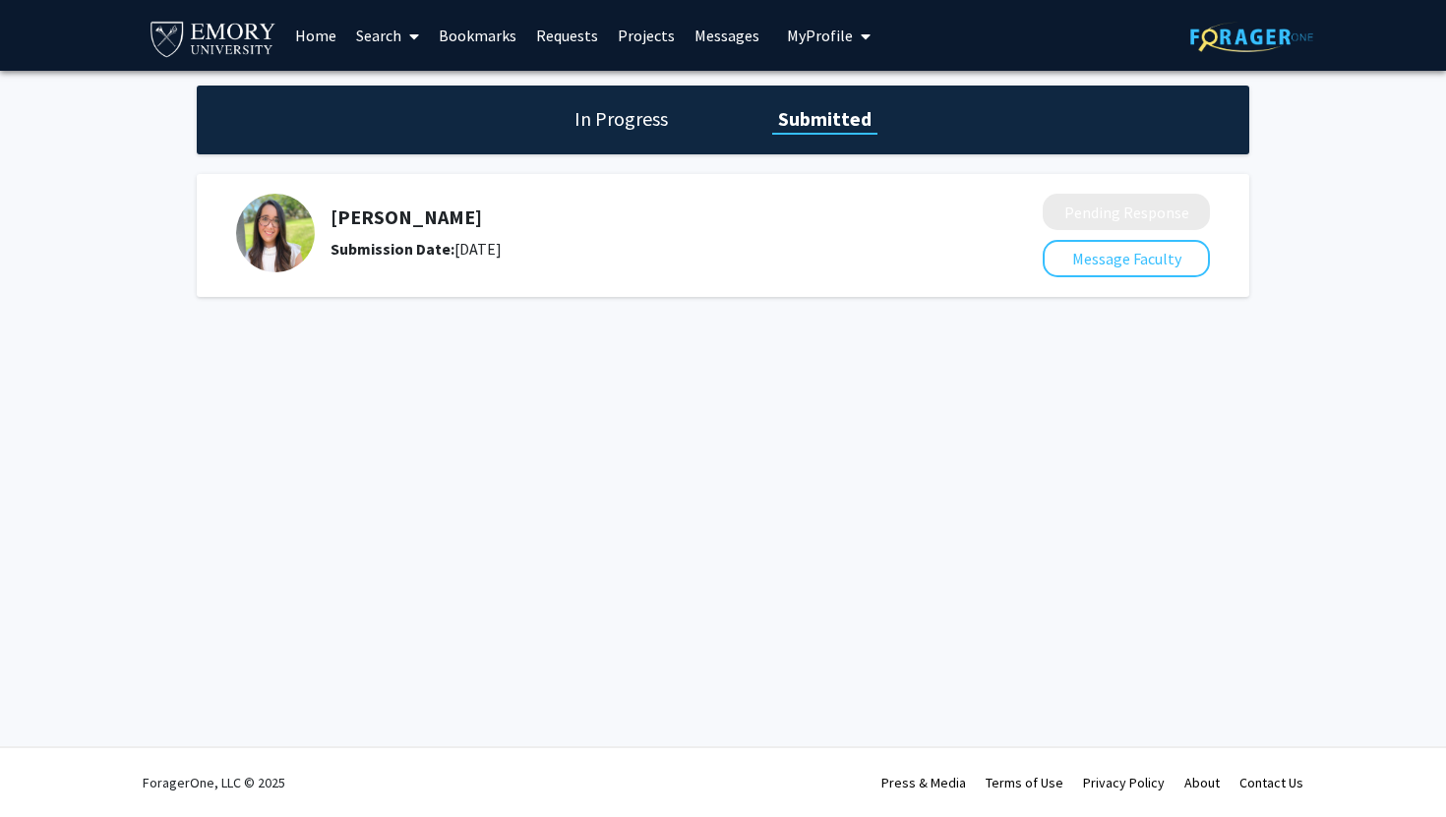
click at [320, 33] on link "Home" at bounding box center [315, 35] width 61 height 69
